Goal: Task Accomplishment & Management: Use online tool/utility

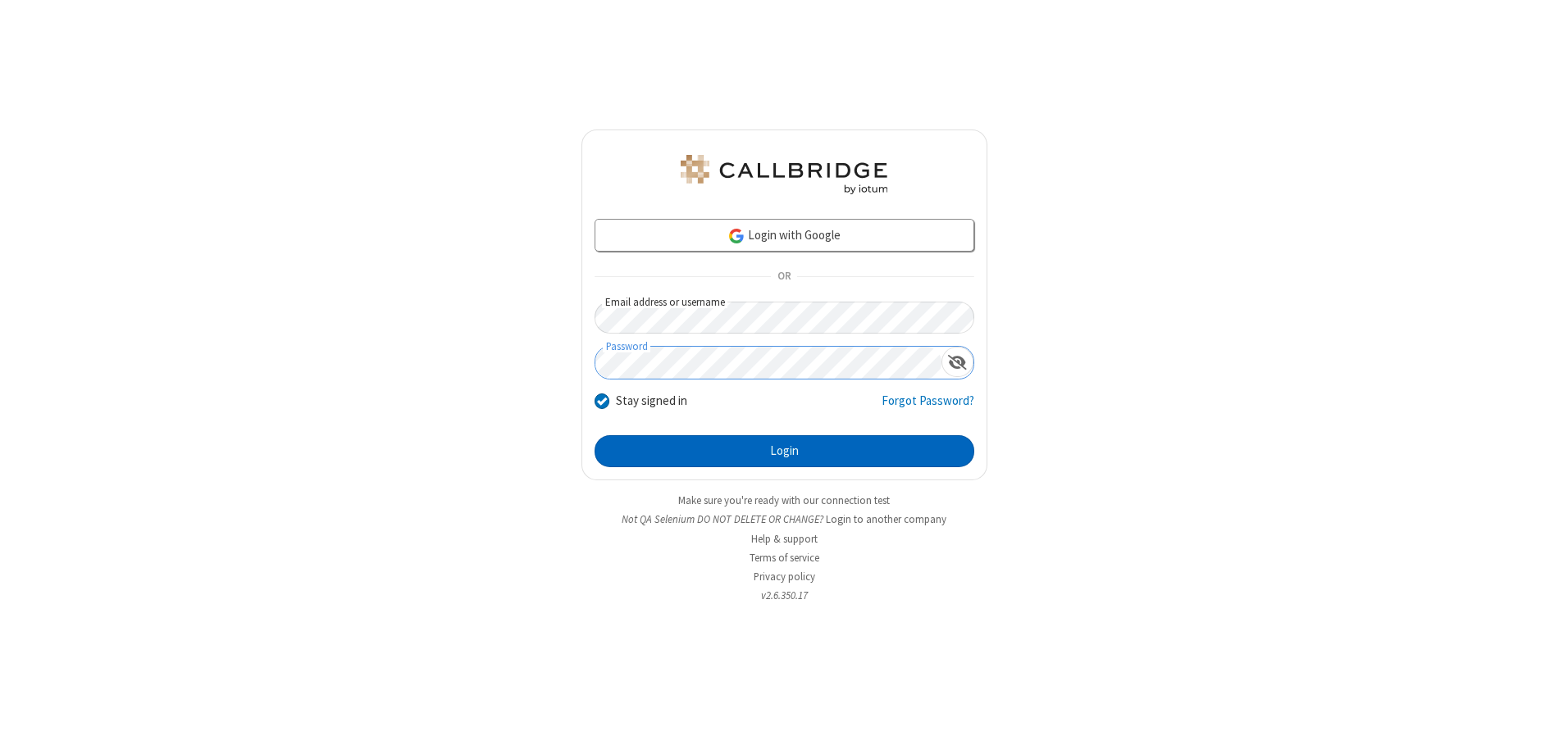
click at [784, 451] on button "Login" at bounding box center [784, 452] width 379 height 33
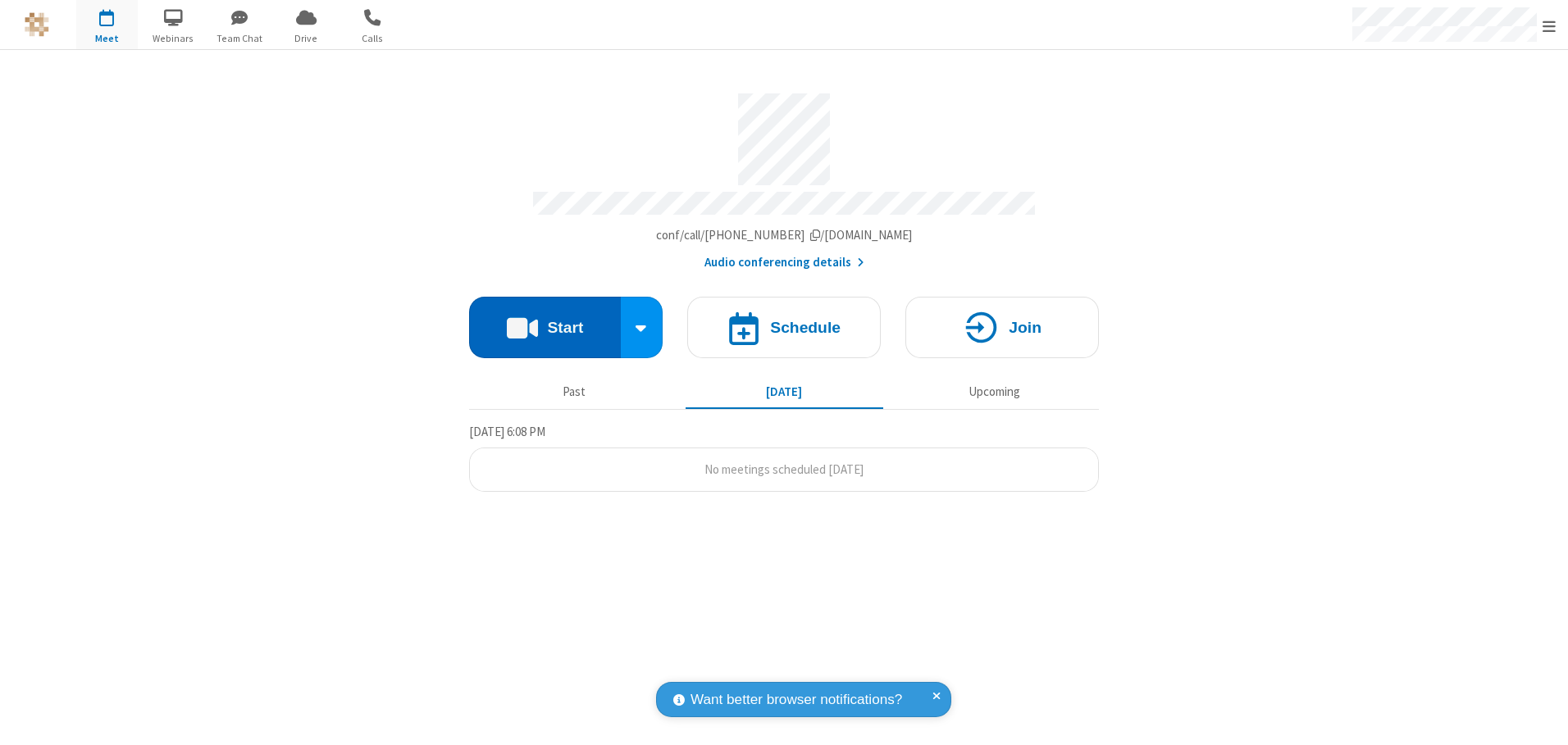
click at [544, 322] on button "Start" at bounding box center [545, 327] width 152 height 61
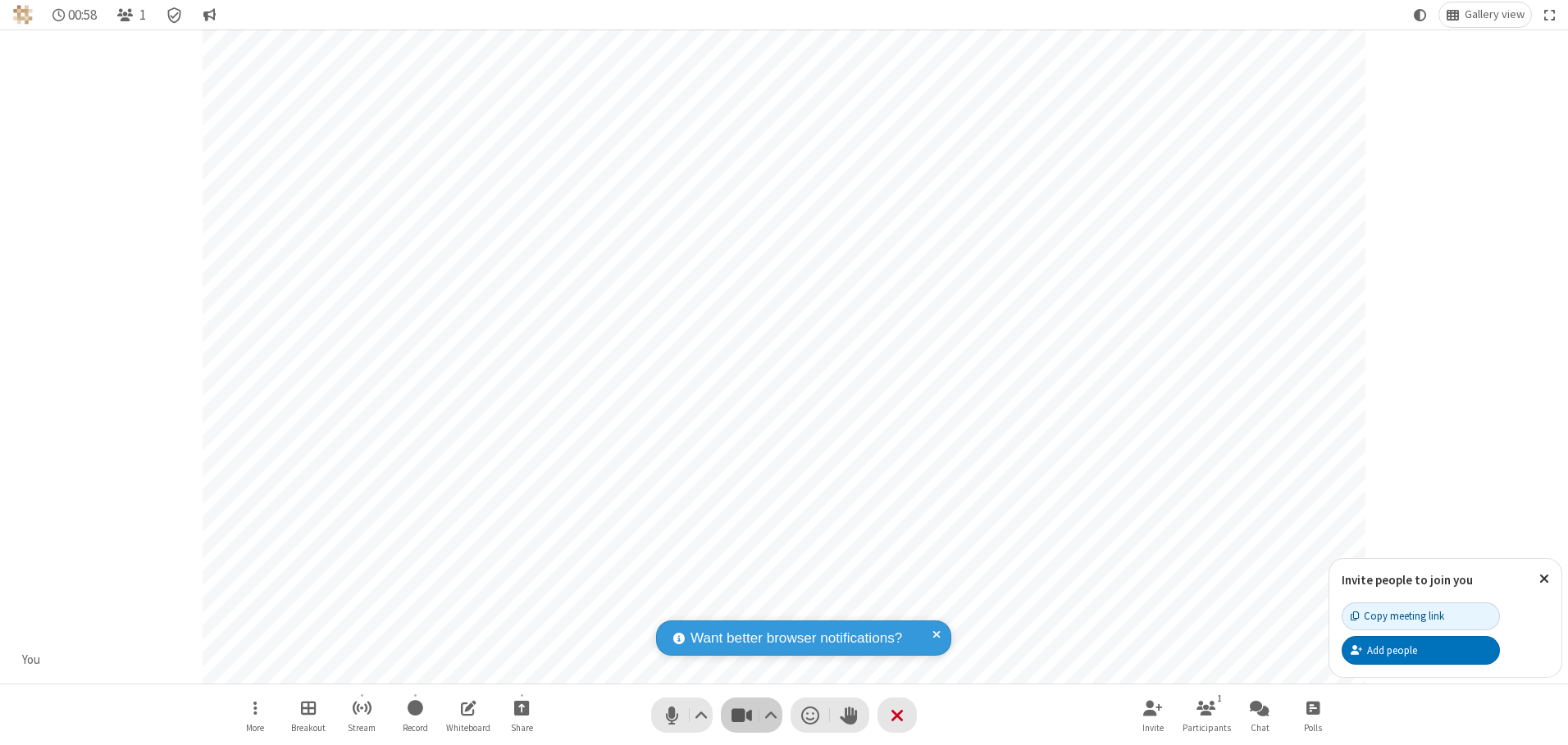
click at [741, 715] on span "Stop video (Alt+V)" at bounding box center [741, 716] width 25 height 24
click at [741, 715] on span "Start video (Alt+V)" at bounding box center [741, 716] width 25 height 24
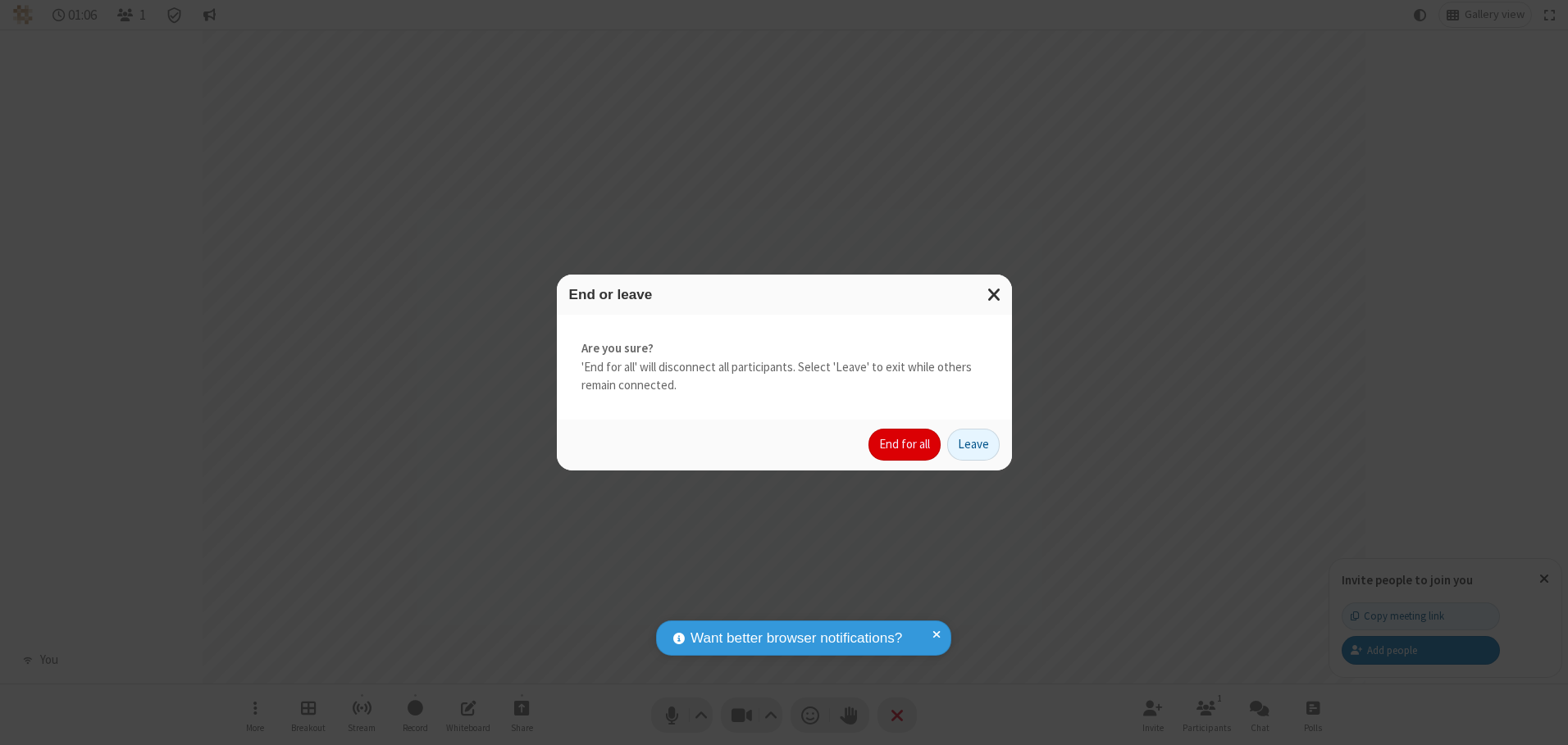
click at [906, 444] on button "End for all" at bounding box center [905, 445] width 72 height 33
